Goal: Task Accomplishment & Management: Use online tool/utility

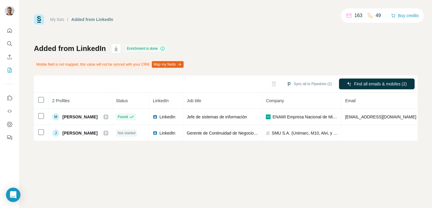
click at [244, 24] on div "My lists / Added from LinkedIn 163 49 Buy credits" at bounding box center [226, 19] width 384 height 10
click at [277, 47] on div "Added from LinkedIn Enrichment is done Mobile field is not mapped, this value w…" at bounding box center [226, 92] width 384 height 97
click at [12, 29] on icon "Quick start" at bounding box center [10, 31] width 6 height 6
click at [9, 30] on icon "Quick start" at bounding box center [10, 31] width 6 height 6
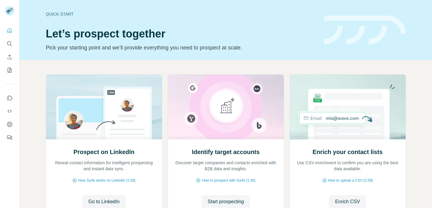
scroll to position [50, 0]
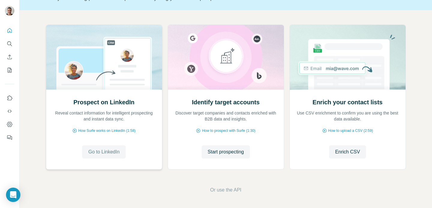
click at [105, 150] on span "Go to LinkedIn" at bounding box center [103, 151] width 31 height 7
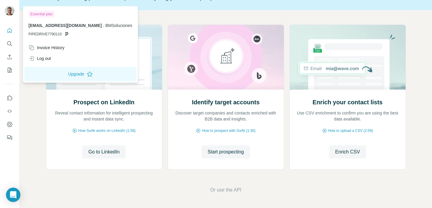
click at [10, 10] on img at bounding box center [10, 11] width 10 height 10
click at [8, 32] on icon "Quick start" at bounding box center [10, 31] width 6 height 6
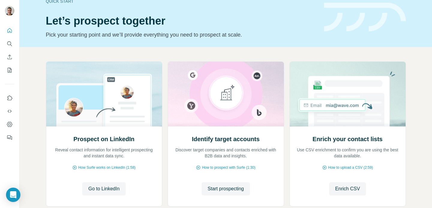
scroll to position [0, 0]
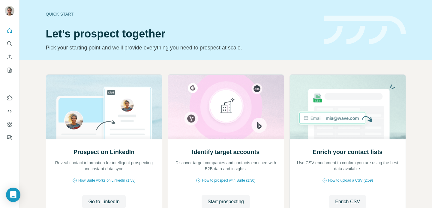
click at [66, 12] on div "Quick start" at bounding box center [181, 14] width 271 height 6
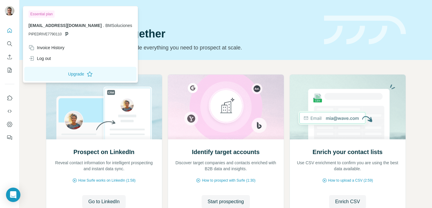
click at [9, 10] on img at bounding box center [10, 11] width 10 height 10
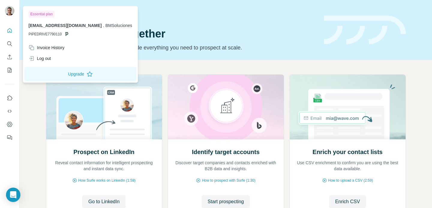
click at [15, 12] on div at bounding box center [10, 12] width 17 height 20
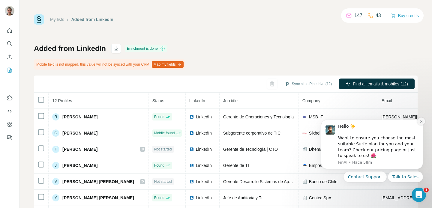
click at [421, 122] on icon "Dismiss notification" at bounding box center [421, 121] width 3 height 3
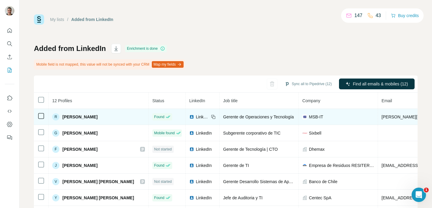
click at [84, 119] on span "[PERSON_NAME]" at bounding box center [79, 117] width 35 height 6
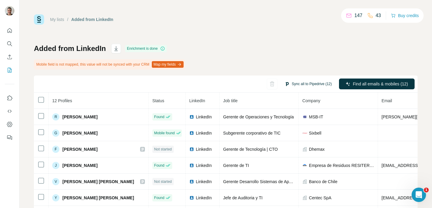
click at [303, 84] on button "Sync all to Pipedrive (12)" at bounding box center [307, 83] width 55 height 9
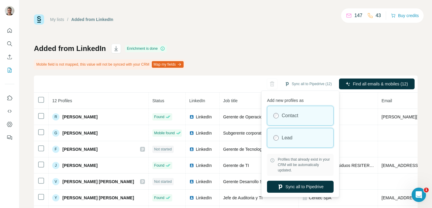
click at [285, 139] on label "Lead" at bounding box center [287, 137] width 11 height 7
click at [283, 112] on div "Contact" at bounding box center [300, 115] width 66 height 19
click at [279, 141] on div "Lead" at bounding box center [300, 137] width 66 height 19
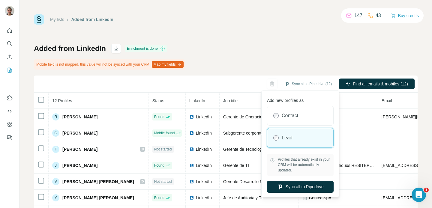
click at [275, 47] on div "Added from LinkedIn Enrichment is done Mobile field is not mapped, this value w…" at bounding box center [226, 147] width 384 height 207
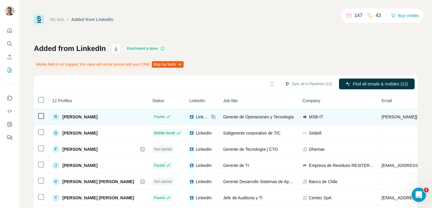
click at [71, 118] on span "[PERSON_NAME]" at bounding box center [79, 117] width 35 height 6
click at [54, 116] on div "R" at bounding box center [55, 116] width 7 height 7
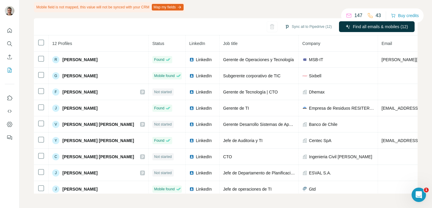
click at [270, 9] on div "Added from LinkedIn Enrichment is done Mobile field is not mapped, this value w…" at bounding box center [226, 90] width 384 height 207
